Goal: Use online tool/utility: Utilize a website feature to perform a specific function

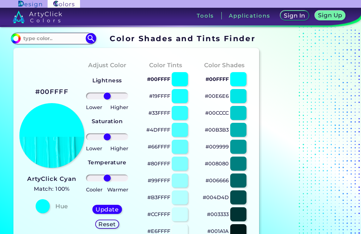
click at [240, 179] on div at bounding box center [238, 181] width 16 height 14
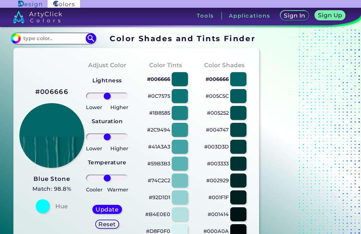
scroll to position [29, 0]
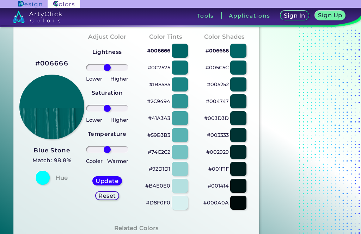
click at [241, 156] on div at bounding box center [238, 152] width 16 height 14
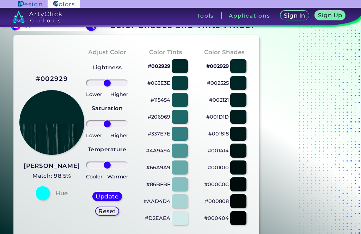
scroll to position [13, 0]
click at [240, 184] on div at bounding box center [238, 185] width 16 height 14
type input "#000c0c"
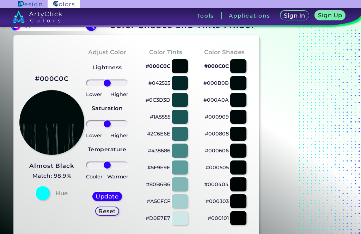
type input "-54"
click at [97, 127] on input "range" at bounding box center [107, 124] width 43 height 7
click at [109, 190] on div "Update Reset" at bounding box center [107, 204] width 41 height 35
click at [101, 200] on h5 "Update" at bounding box center [107, 197] width 23 height 6
type input "#010909"
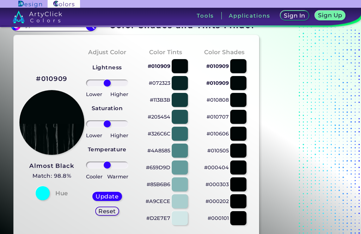
type input "-77"
click at [93, 124] on input "range" at bounding box center [107, 124] width 43 height 7
click at [105, 194] on h5 "Update" at bounding box center [107, 196] width 21 height 5
type input "#020808"
type input "-59"
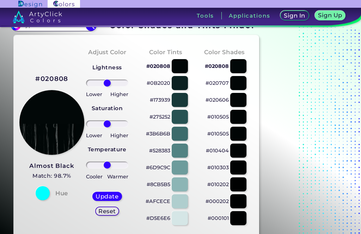
click at [96, 127] on input "range" at bounding box center [107, 124] width 43 height 7
click at [105, 195] on h5 "Update" at bounding box center [107, 196] width 21 height 5
type input "#030808"
type input "0"
click at [240, 88] on div at bounding box center [238, 83] width 16 height 14
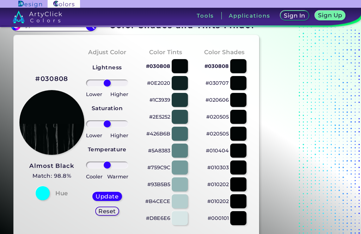
type input "#030707"
type input "2"
click at [112, 195] on h5 "Update" at bounding box center [107, 196] width 21 height 5
type input "#040909"
type input "27"
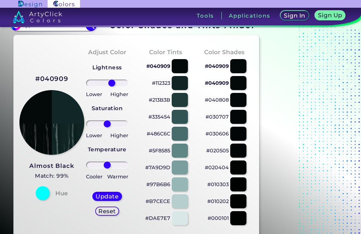
click at [120, 194] on div "Update" at bounding box center [107, 196] width 27 height 8
type input "#112626"
type input "0"
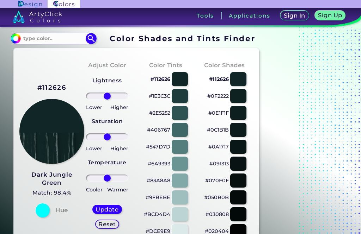
click at [11, 40] on img at bounding box center [16, 38] width 11 height 11
click at [16, 37] on input "#112626" at bounding box center [15, 37] width 9 height 9
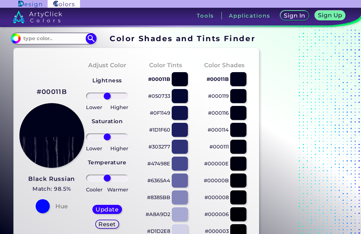
click at [242, 100] on div at bounding box center [238, 96] width 16 height 14
click at [17, 32] on section "#000119 Acadia ◉ Acid Green ◉ Aero Blue ◉ Alabaster ◉ Albescent White ◉ Algae ◉…" at bounding box center [136, 39] width 251 height 14
click at [17, 36] on input "#000119" at bounding box center [15, 37] width 9 height 9
type input "#060119"
